Goal: Task Accomplishment & Management: Use online tool/utility

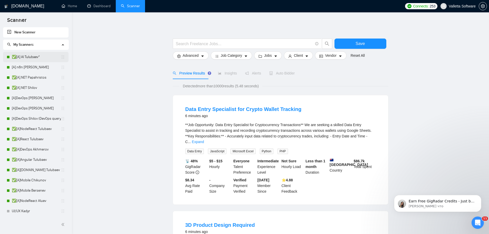
click at [35, 52] on link "✅[A] AI Tulubaev*" at bounding box center [36, 57] width 49 height 10
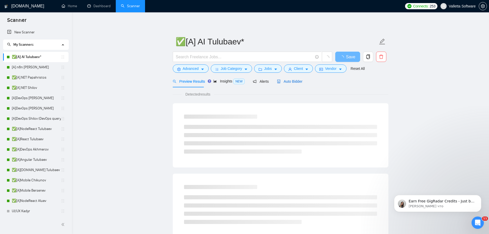
click at [282, 80] on span "Auto Bidder" at bounding box center [289, 81] width 25 height 4
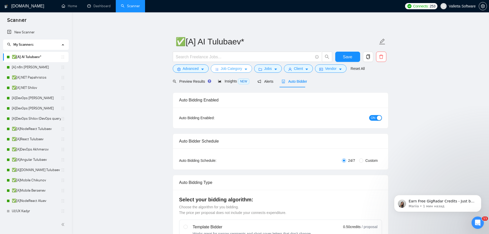
click at [229, 68] on span "Job Category" at bounding box center [231, 69] width 21 height 6
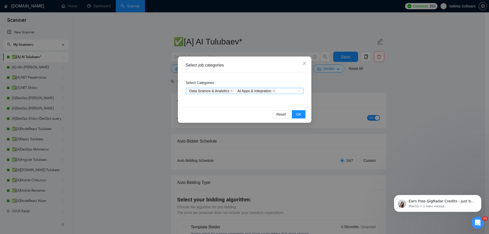
click at [289, 93] on div "Data Science & Analytics AI Apps & Integration" at bounding box center [242, 90] width 110 height 5
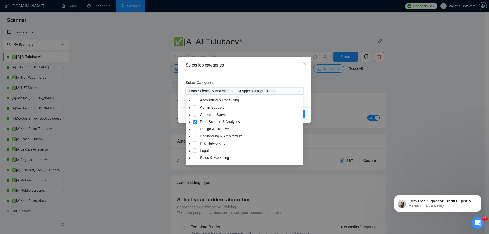
click at [375, 116] on div "Select job categories Select Categories Data Science & Analytics AI Apps & Inte…" at bounding box center [244, 117] width 489 height 234
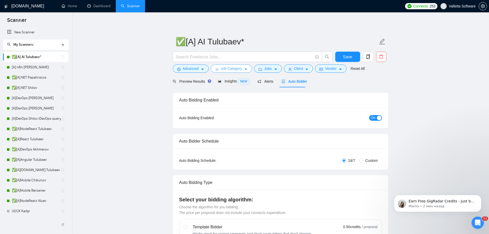
click at [241, 67] on span "Job Category" at bounding box center [231, 69] width 21 height 6
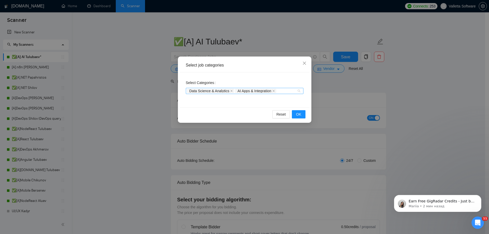
click at [288, 91] on div "Data Science & Analytics AI Apps & Integration" at bounding box center [242, 90] width 110 height 5
click at [286, 73] on div "Select Categories Data Science & Analytics AI Apps & Integration" at bounding box center [245, 89] width 130 height 35
click at [305, 63] on icon "close" at bounding box center [305, 63] width 4 height 4
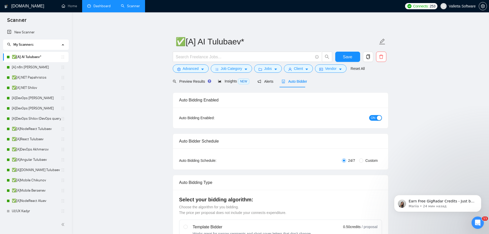
click at [98, 5] on link "Dashboard" at bounding box center [98, 6] width 23 height 4
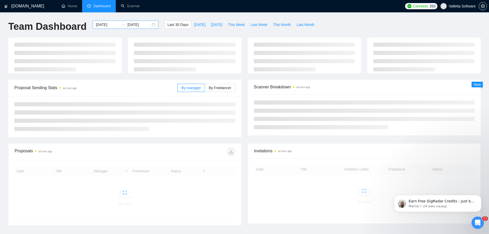
click at [99, 25] on input "[DATE]" at bounding box center [107, 25] width 23 height 6
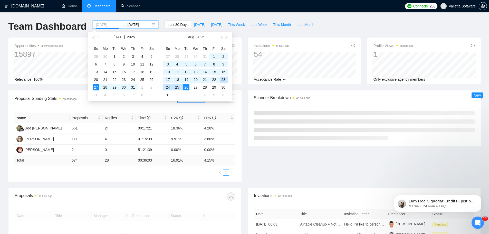
type input "[DATE]"
click at [223, 79] on div "23" at bounding box center [223, 80] width 6 height 6
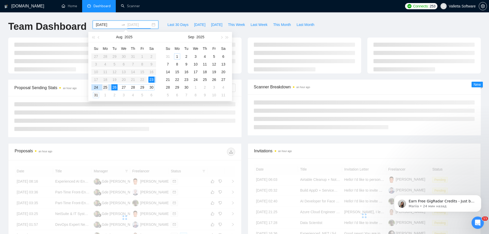
type input "[DATE]"
click at [105, 88] on div "25" at bounding box center [105, 87] width 6 height 6
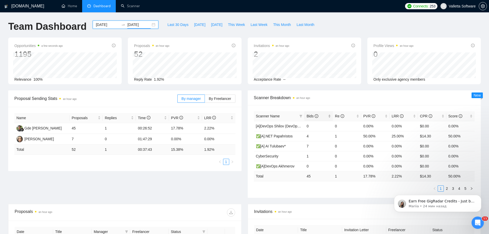
click at [312, 117] on span "Bids" at bounding box center [313, 116] width 12 height 4
